Goal: Task Accomplishment & Management: Use online tool/utility

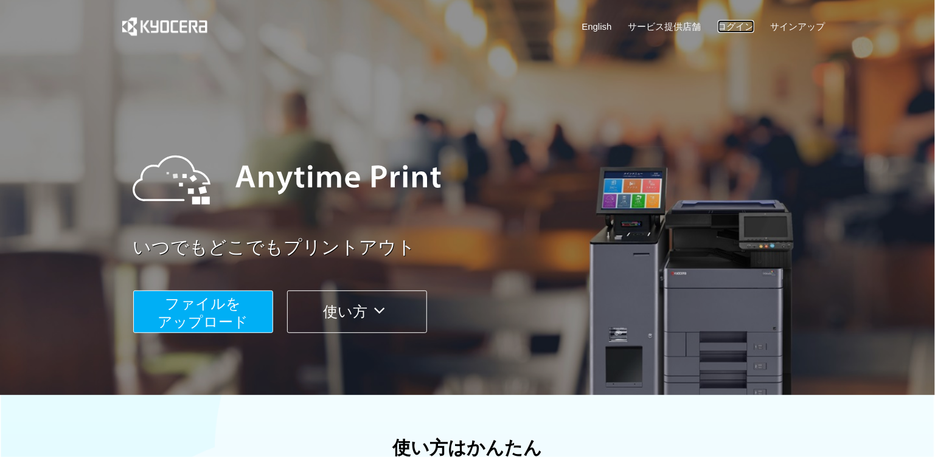
click at [734, 29] on link "ログイン" at bounding box center [736, 26] width 37 height 13
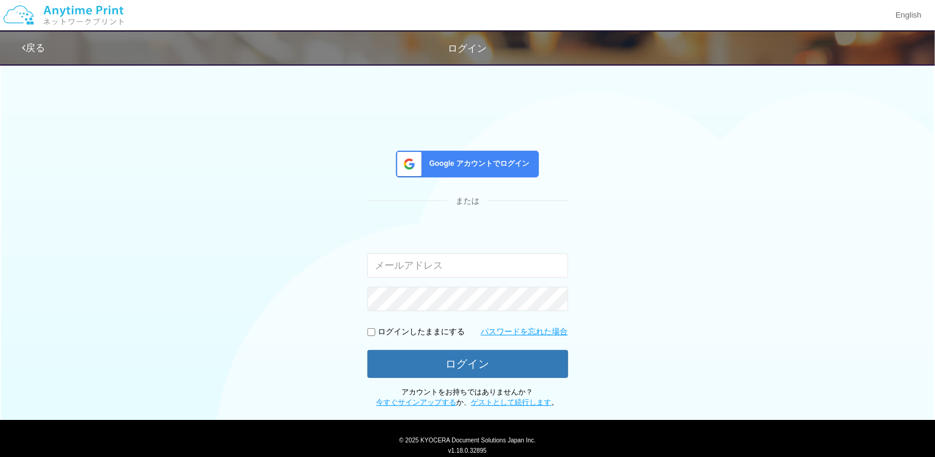
click at [504, 178] on div "Google アカウントでログイン または 入力されたメールアドレスまたはパスワードが正しくありません。 ログインしたままにする パスワードを忘れた場合 ログ…" at bounding box center [467, 280] width 201 height 258
click at [506, 159] on span "Google アカウントでログイン" at bounding box center [477, 164] width 105 height 10
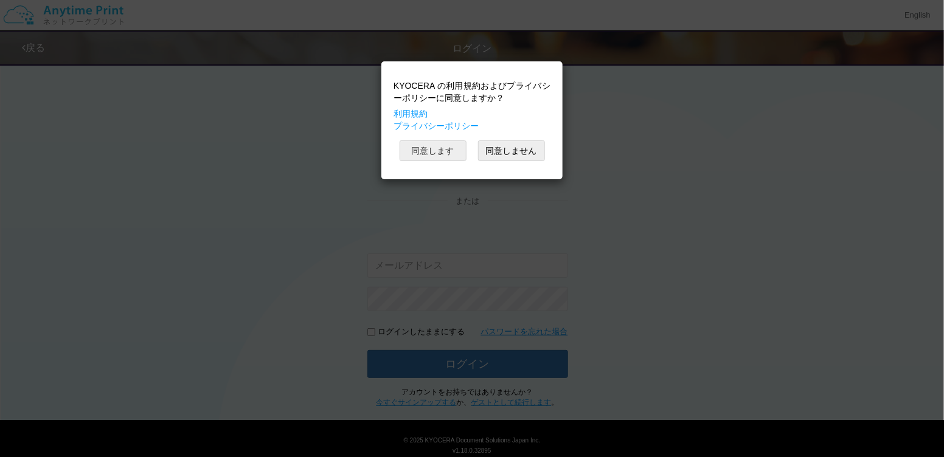
click at [443, 151] on button "同意します" at bounding box center [433, 151] width 67 height 21
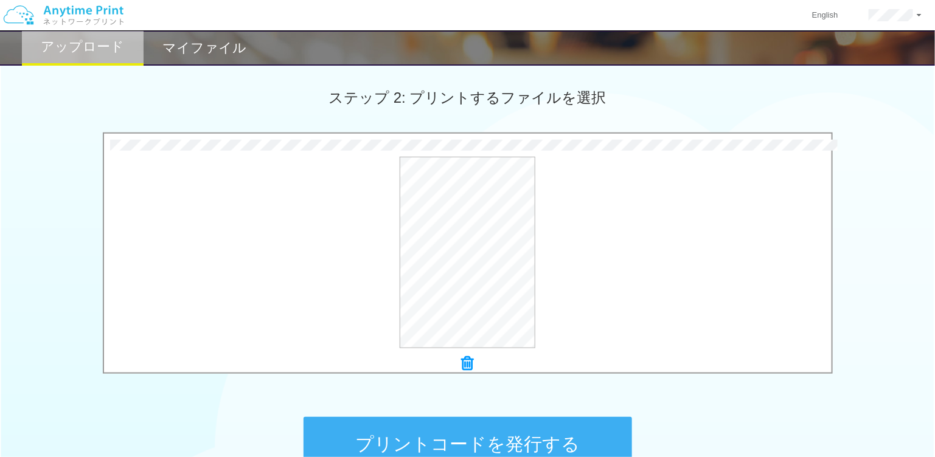
scroll to position [467, 0]
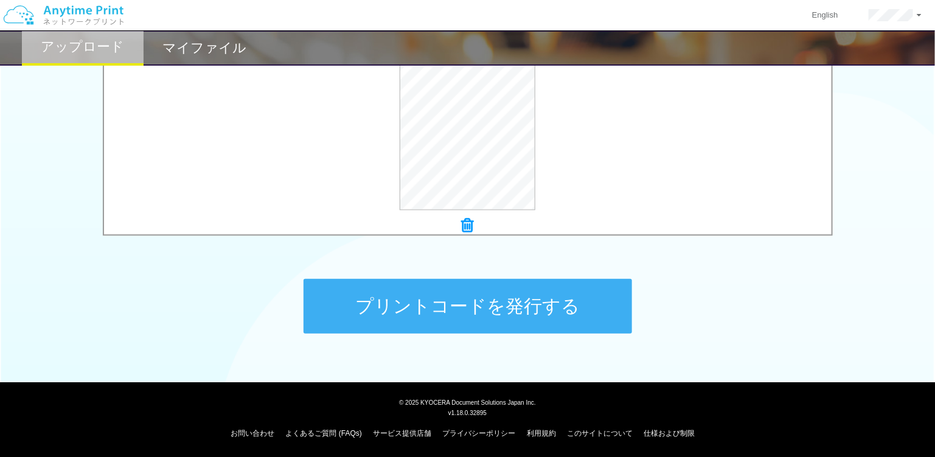
click at [530, 296] on button "プリントコードを発行する" at bounding box center [468, 306] width 329 height 55
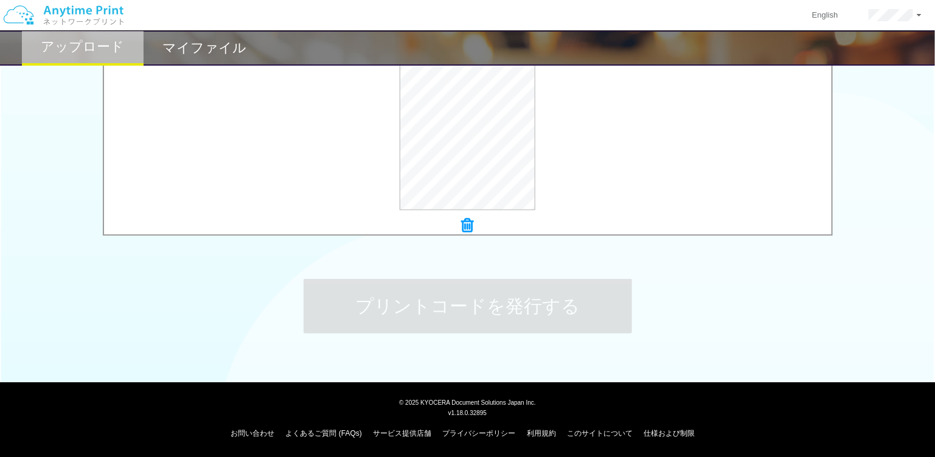
scroll to position [0, 0]
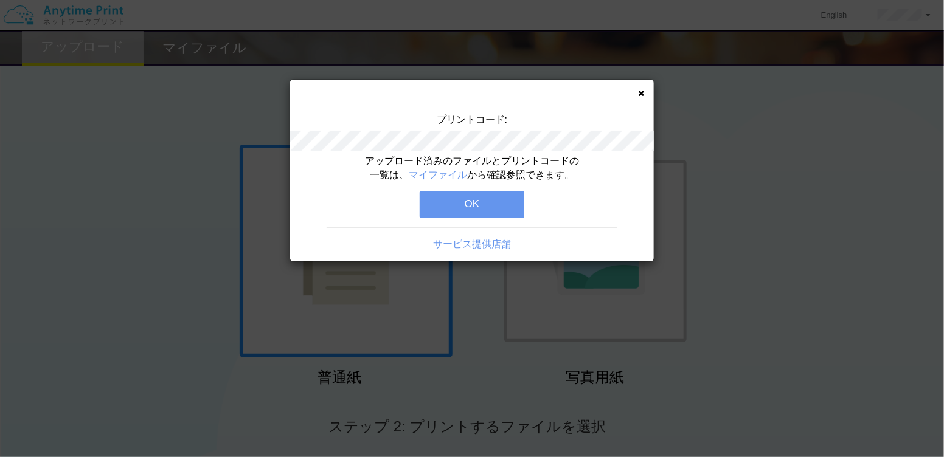
click at [498, 209] on button "OK" at bounding box center [472, 204] width 105 height 27
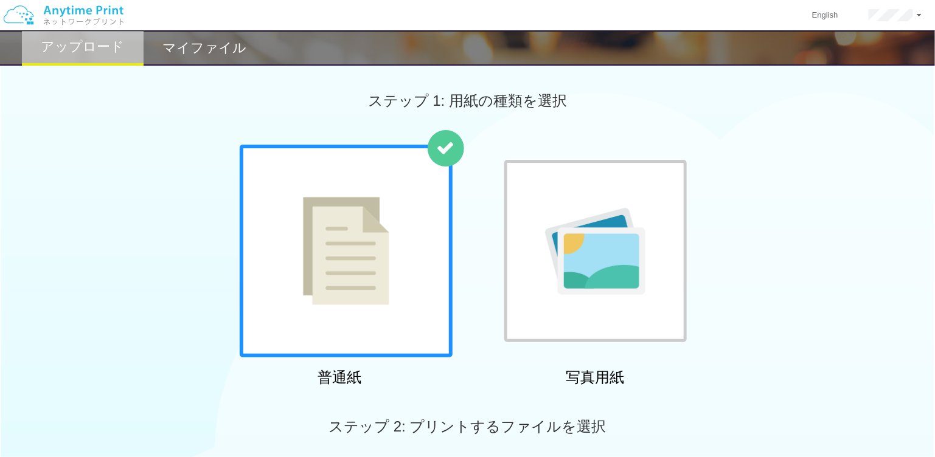
click at [204, 52] on h2 "マイファイル" at bounding box center [204, 48] width 84 height 15
